Goal: Task Accomplishment & Management: Use online tool/utility

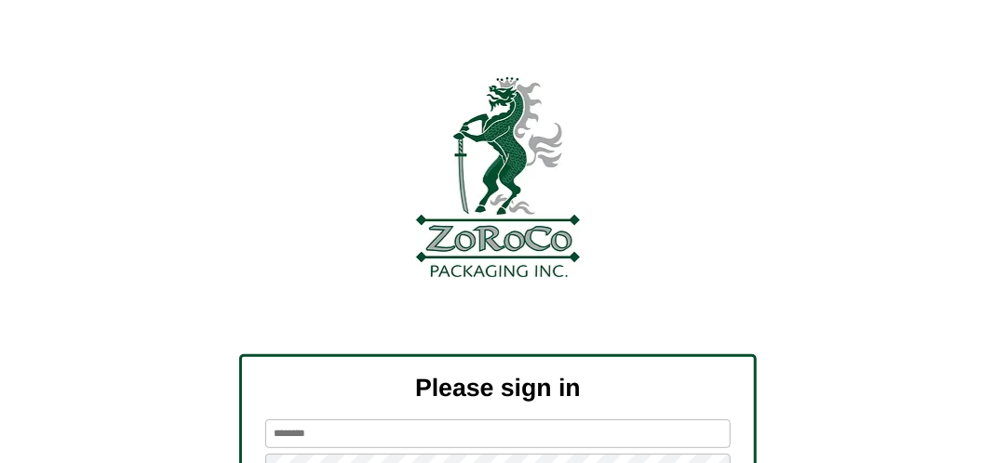
scroll to position [210, 0]
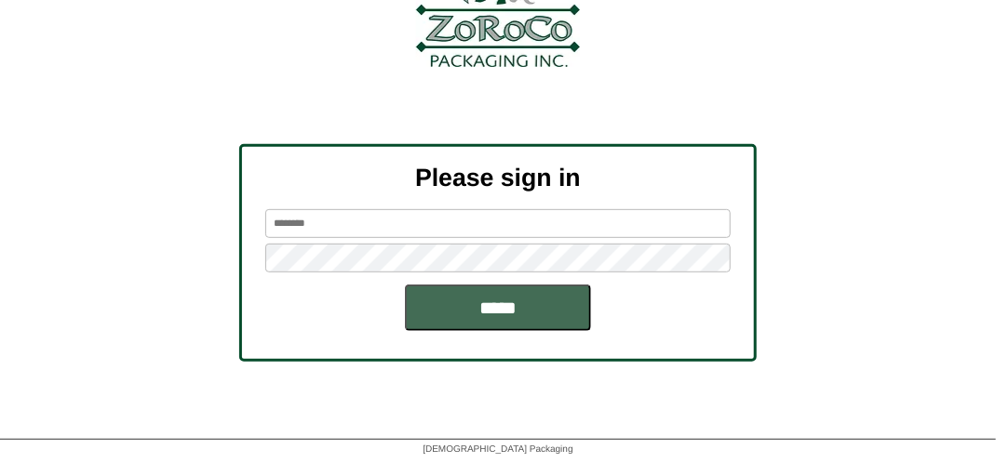
type input "*******"
click at [534, 300] on input "*****" at bounding box center [498, 308] width 186 height 47
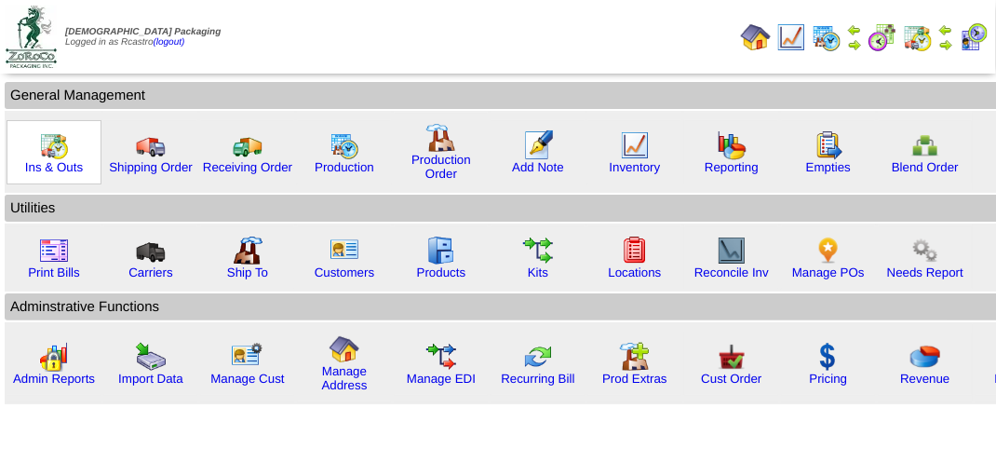
click at [56, 152] on img at bounding box center [54, 145] width 30 height 30
click at [52, 152] on img at bounding box center [54, 145] width 30 height 30
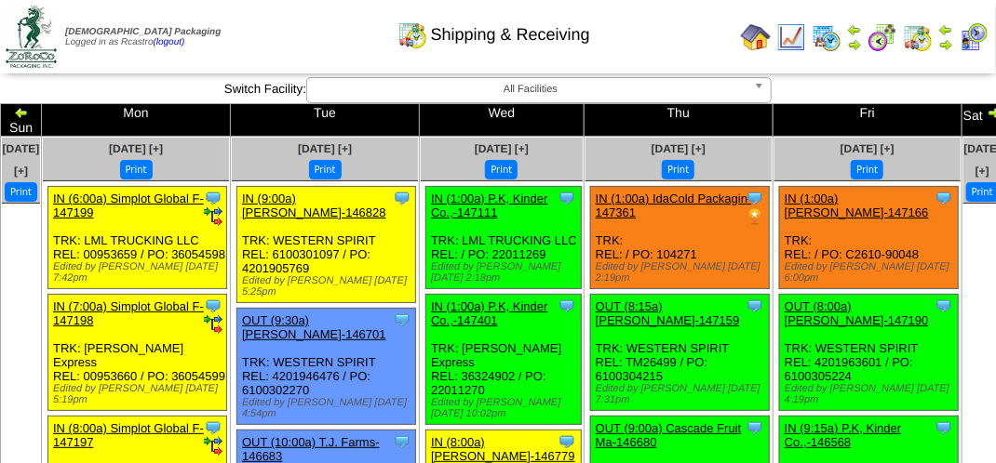
click at [314, 54] on td "Print All" at bounding box center [499, 37] width 467 height 70
click at [275, 35] on div "Shipping & Receiving" at bounding box center [493, 28] width 569 height 51
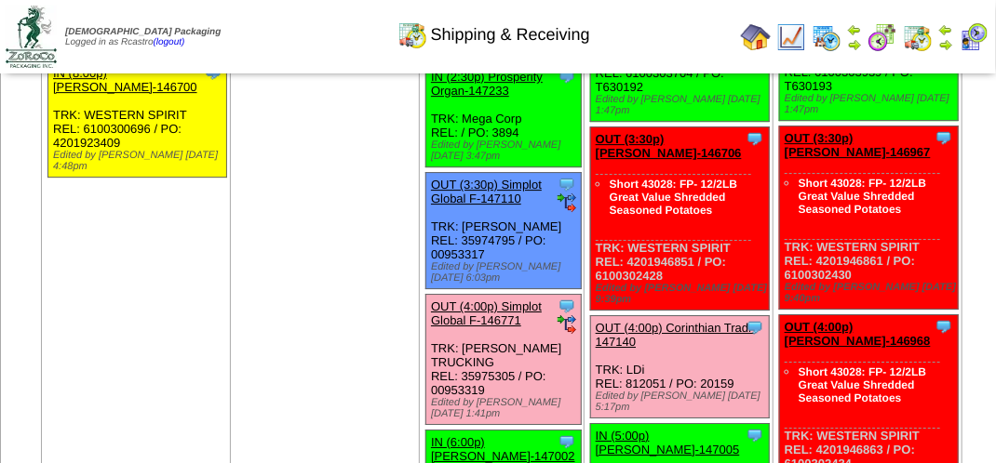
scroll to position [1954, 0]
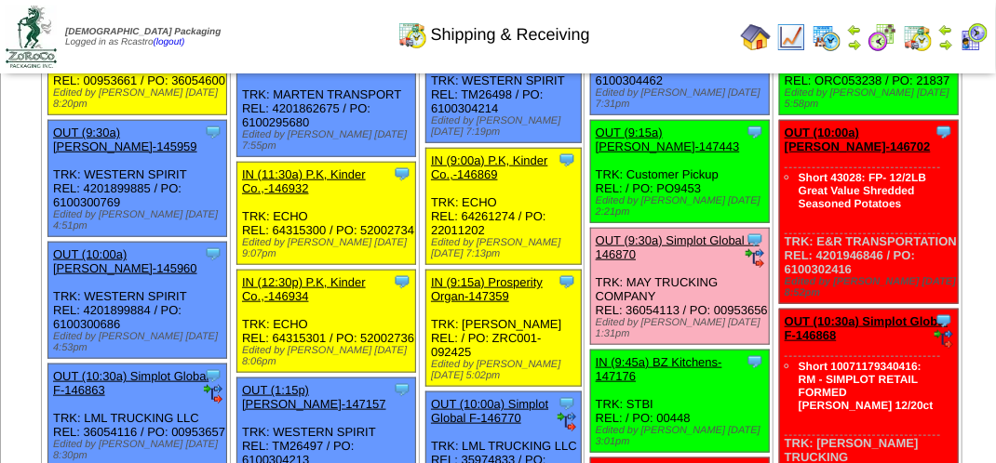
scroll to position [558, 0]
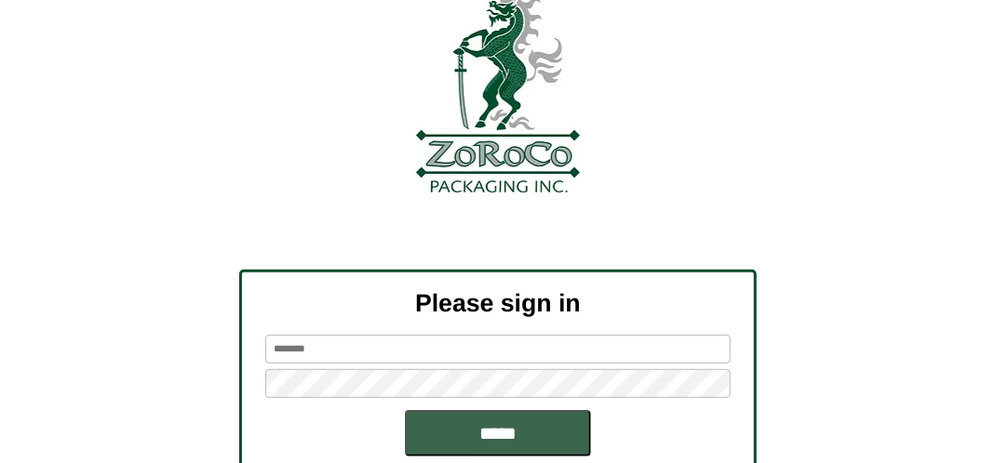
scroll to position [210, 0]
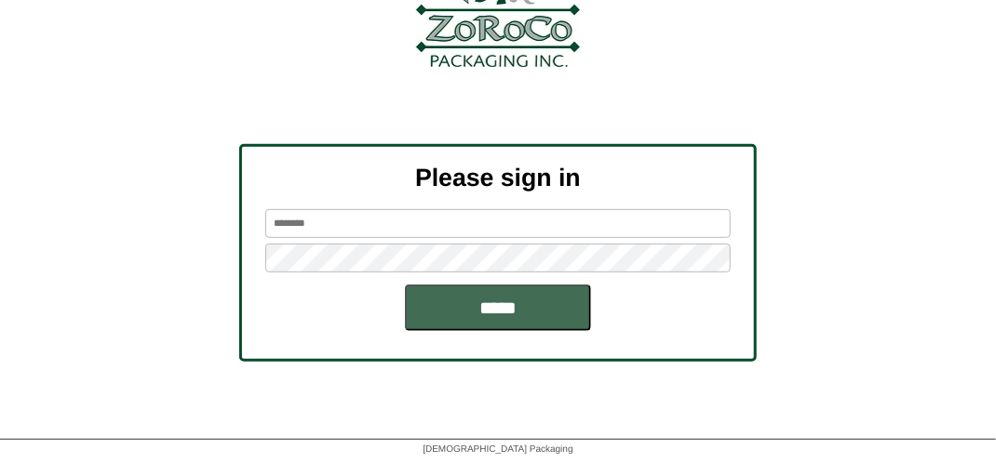
type input "*******"
click at [494, 300] on input "*****" at bounding box center [498, 308] width 186 height 47
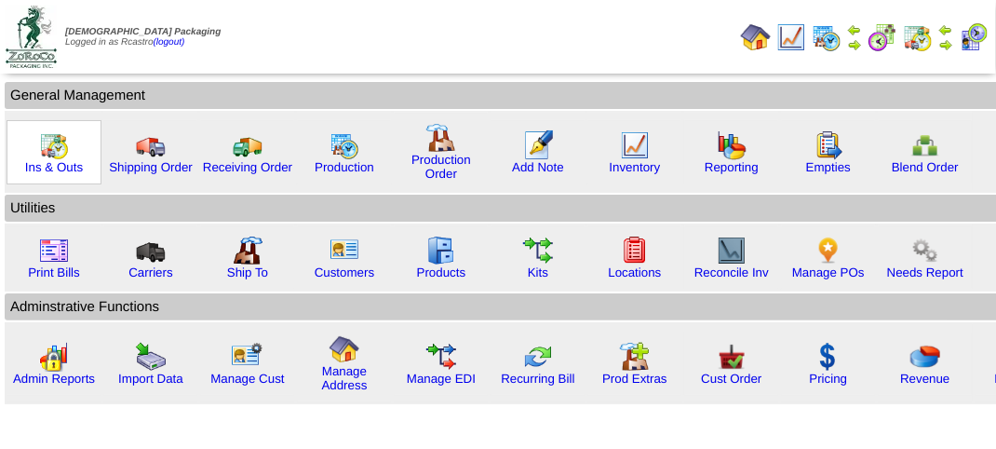
click at [54, 144] on img at bounding box center [54, 145] width 30 height 30
click at [48, 144] on img at bounding box center [54, 145] width 30 height 30
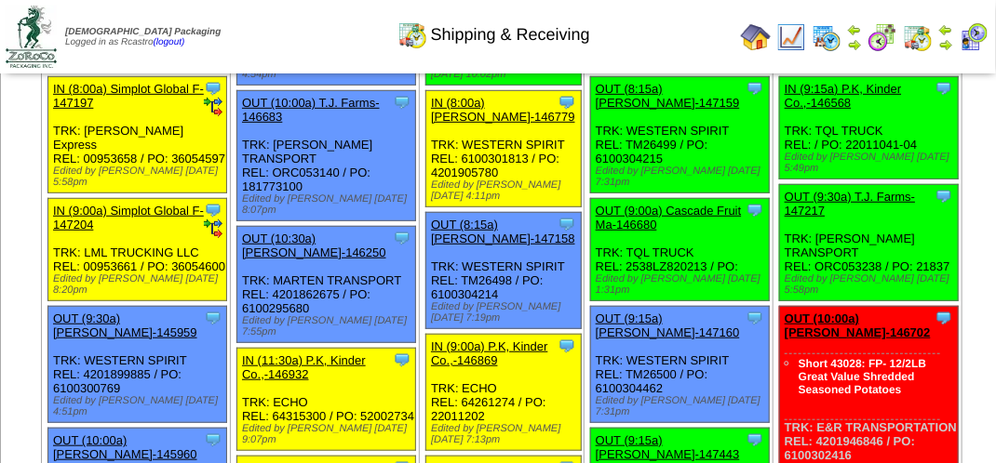
scroll to position [372, 0]
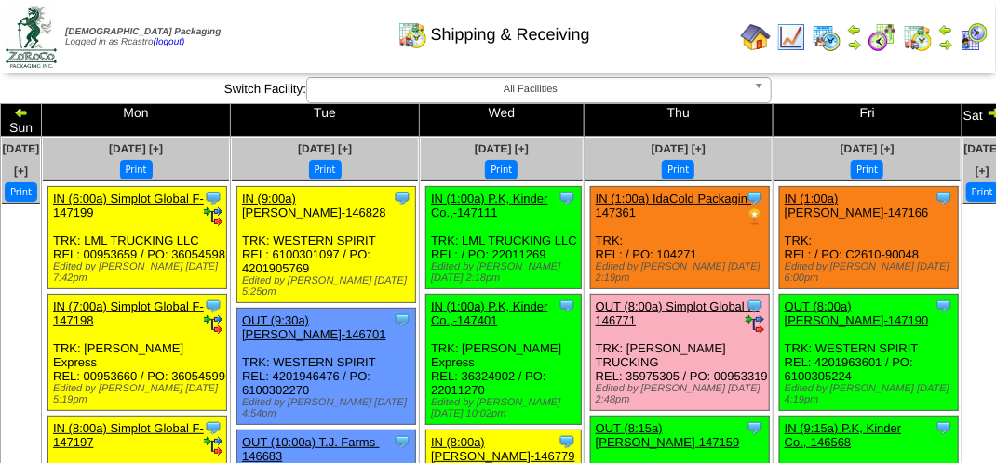
click at [288, 26] on div "Shipping & Receiving" at bounding box center [493, 28] width 569 height 51
click at [288, 27] on div "Shipping & Receiving" at bounding box center [493, 28] width 569 height 51
click at [312, 57] on td "Print All" at bounding box center [499, 37] width 467 height 70
click at [264, 34] on div "Shipping & Receiving" at bounding box center [493, 28] width 569 height 51
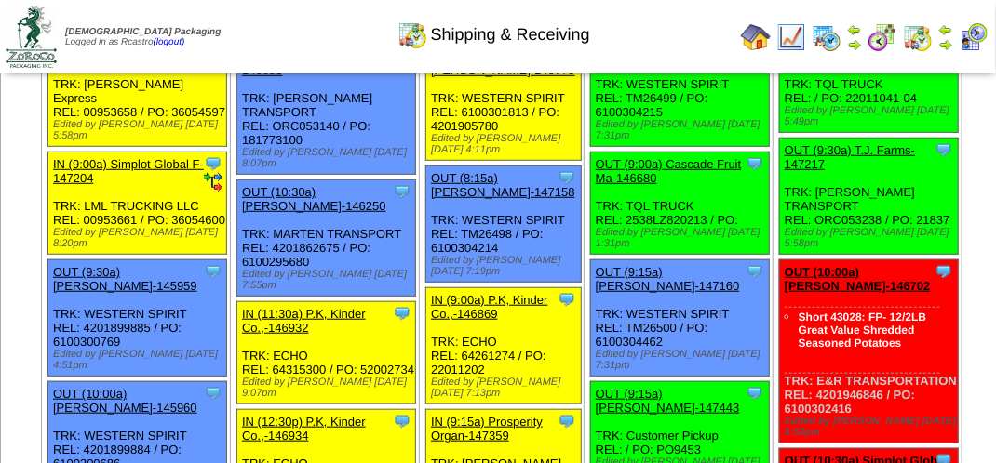
scroll to position [465, 0]
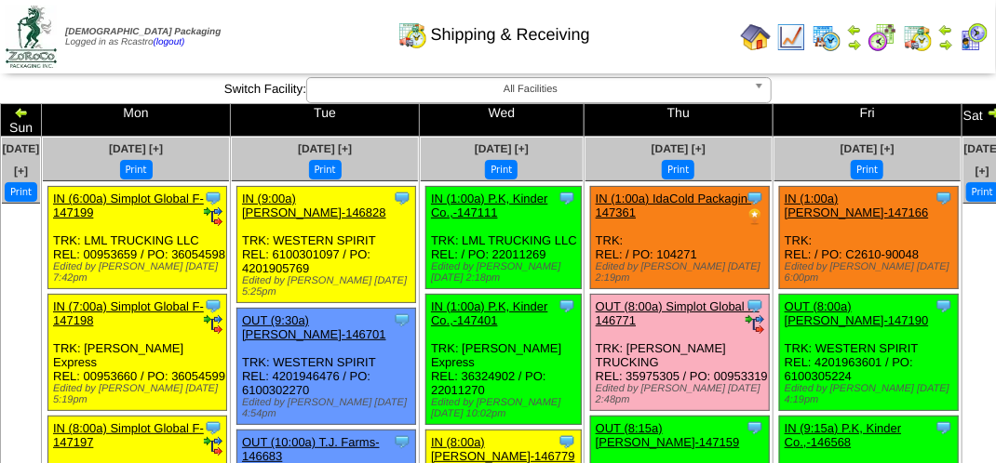
click at [302, 38] on div "Shipping & Receiving" at bounding box center [493, 28] width 569 height 51
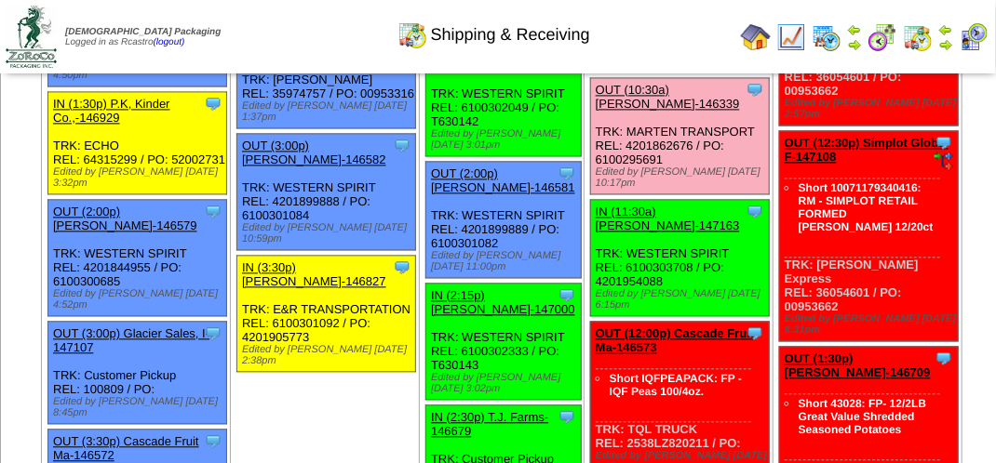
scroll to position [1396, 0]
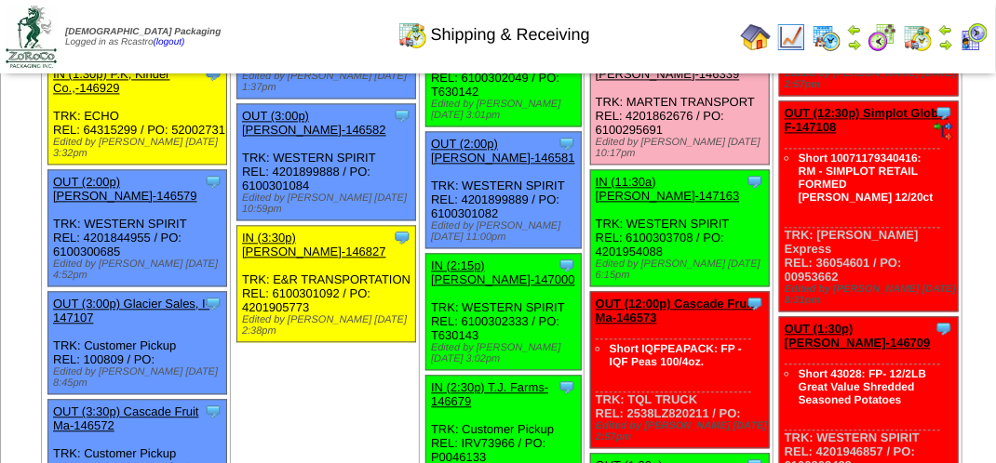
click at [619, 81] on link "OUT (10:30a) [PERSON_NAME]-146339" at bounding box center [668, 67] width 144 height 28
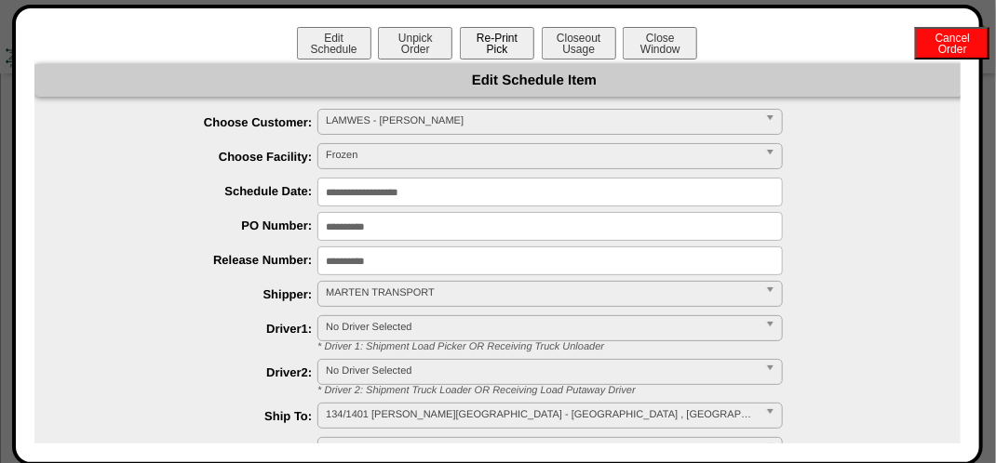
click at [514, 43] on button "Re-Print Pick" at bounding box center [497, 43] width 74 height 33
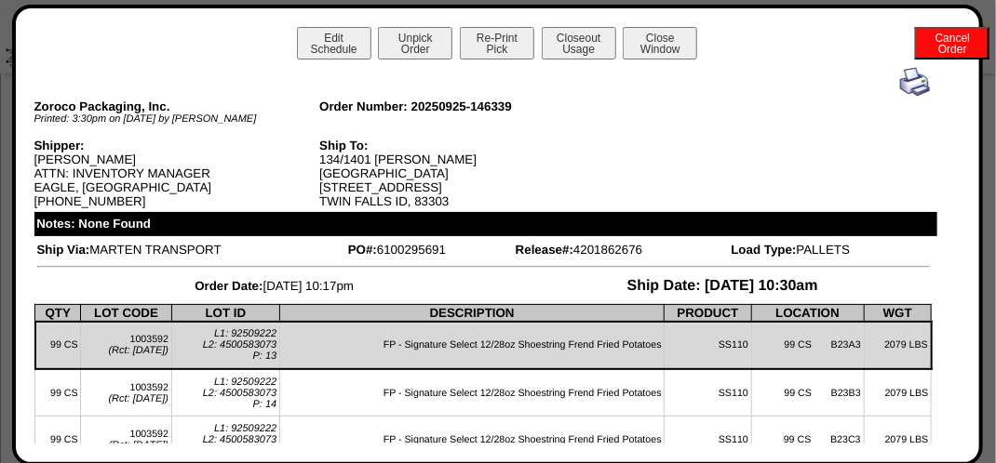
scroll to position [1117, 0]
click at [900, 87] on img at bounding box center [915, 82] width 30 height 30
